Goal: Transaction & Acquisition: Purchase product/service

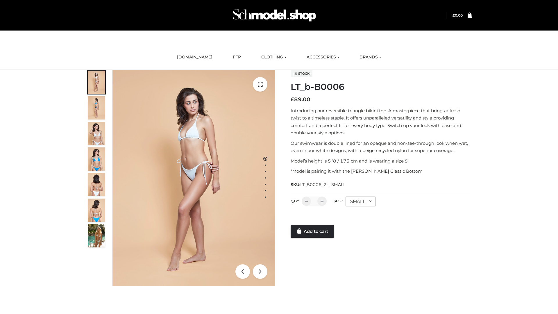
click at [313, 231] on link "Add to cart" at bounding box center [312, 231] width 43 height 13
